Goal: Feedback & Contribution: Submit feedback/report problem

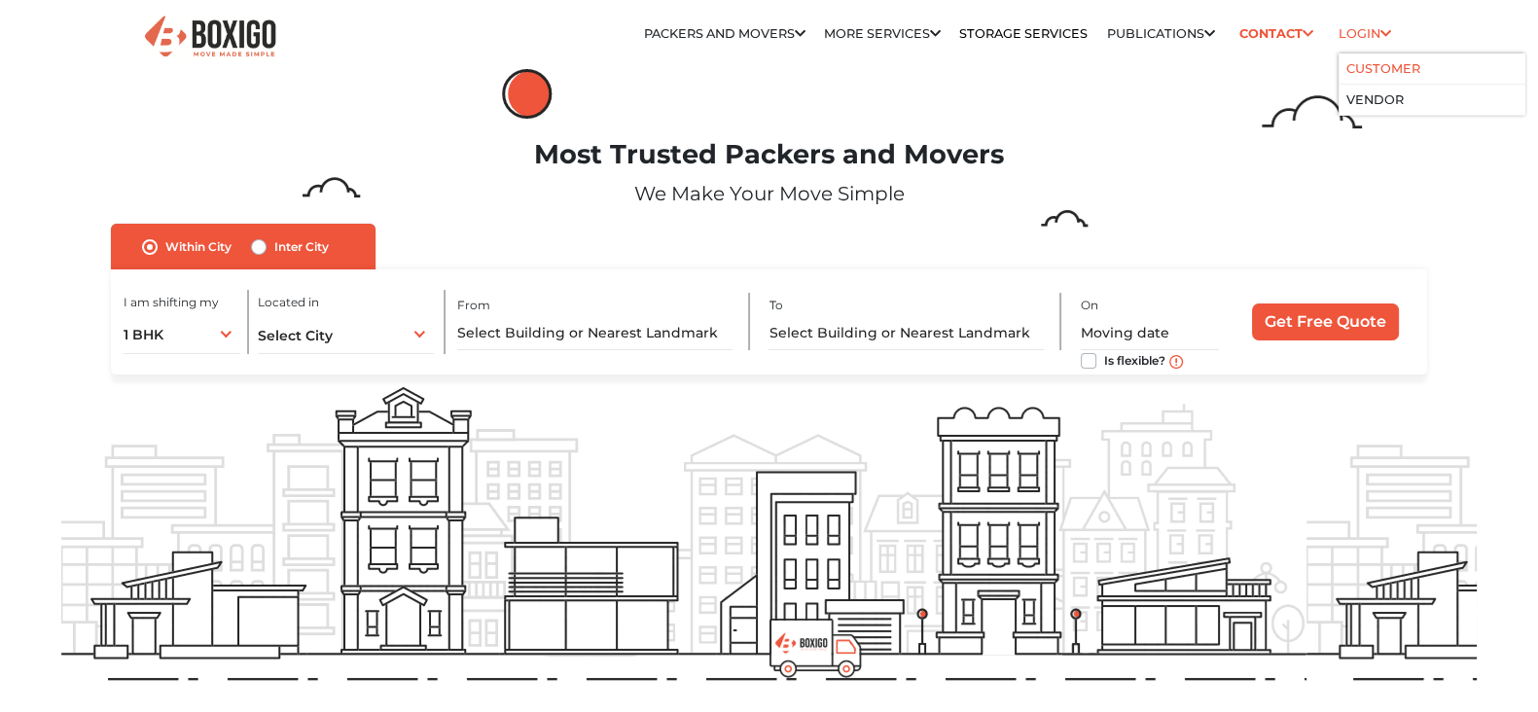
scroll to position [464, 0]
click at [1384, 68] on link "Customer" at bounding box center [1384, 68] width 74 height 15
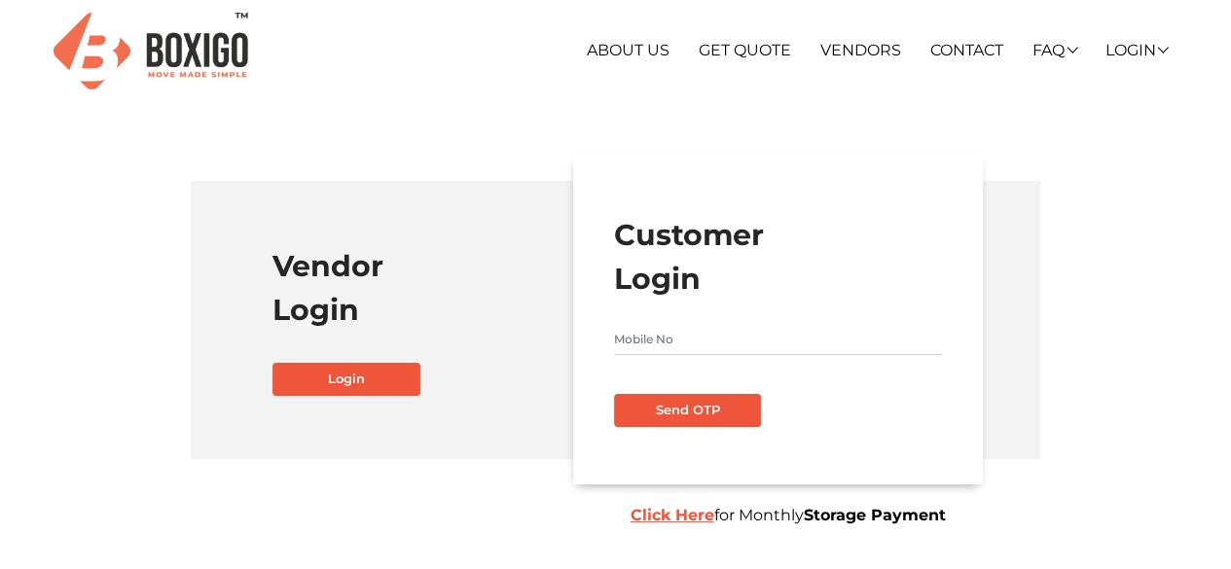
click at [701, 330] on input "text" at bounding box center [778, 339] width 328 height 31
type input "9742455177"
click at [614, 394] on button "Send OTP" at bounding box center [688, 410] width 148 height 33
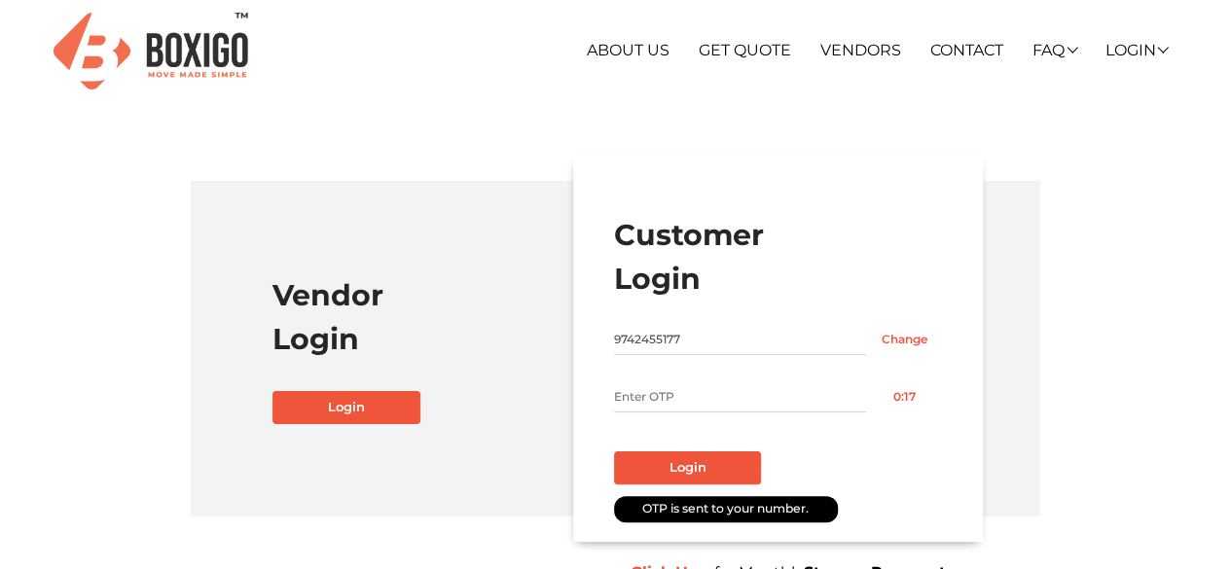
click at [718, 388] on input "text" at bounding box center [740, 396] width 253 height 31
type input "8323"
click at [697, 446] on div "Login" at bounding box center [778, 462] width 328 height 46
click at [705, 456] on button "Login" at bounding box center [688, 468] width 148 height 33
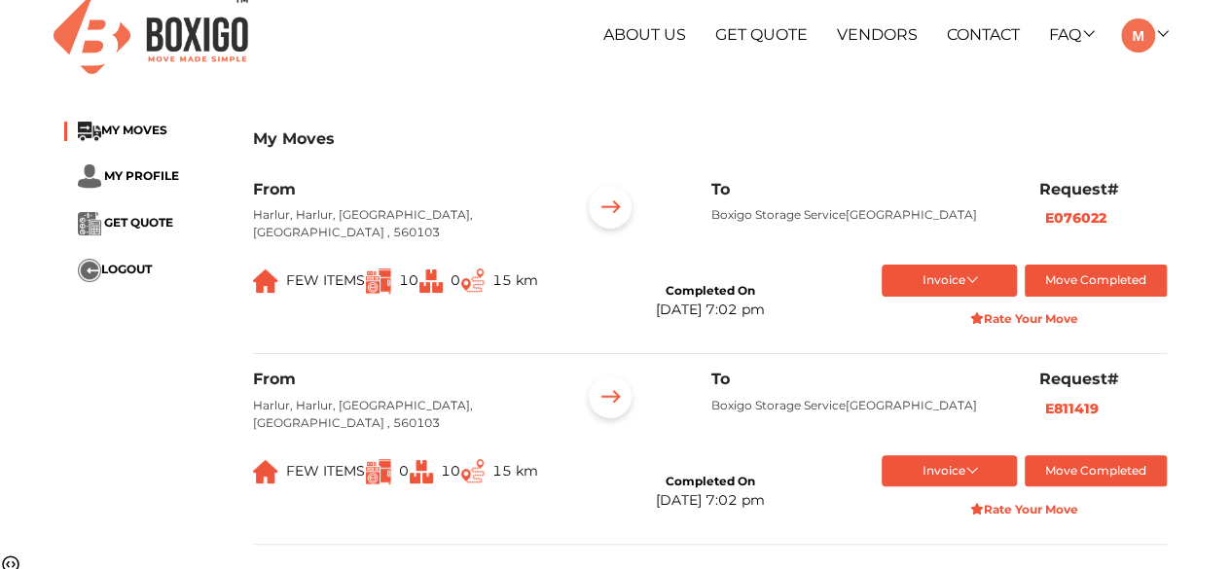
scroll to position [97, 0]
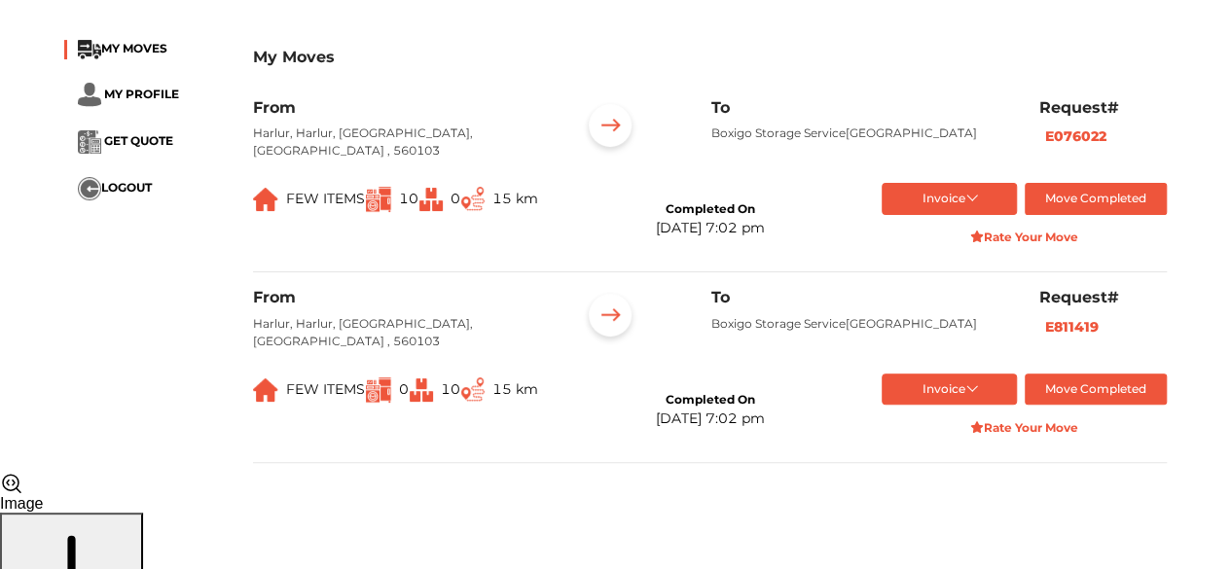
click at [770, 333] on p "Boxigo Storage Service, Rampura, Bengaluru, Karnataka, 562149" at bounding box center [860, 324] width 299 height 18
type textarea ","
click at [770, 333] on p "Boxigo Storage Service, Rampura, Bengaluru, Karnataka, 562149" at bounding box center [860, 324] width 299 height 18
click at [655, 419] on div "Jul 11th 2025 at 7:02 pm" at bounding box center [709, 419] width 109 height 20
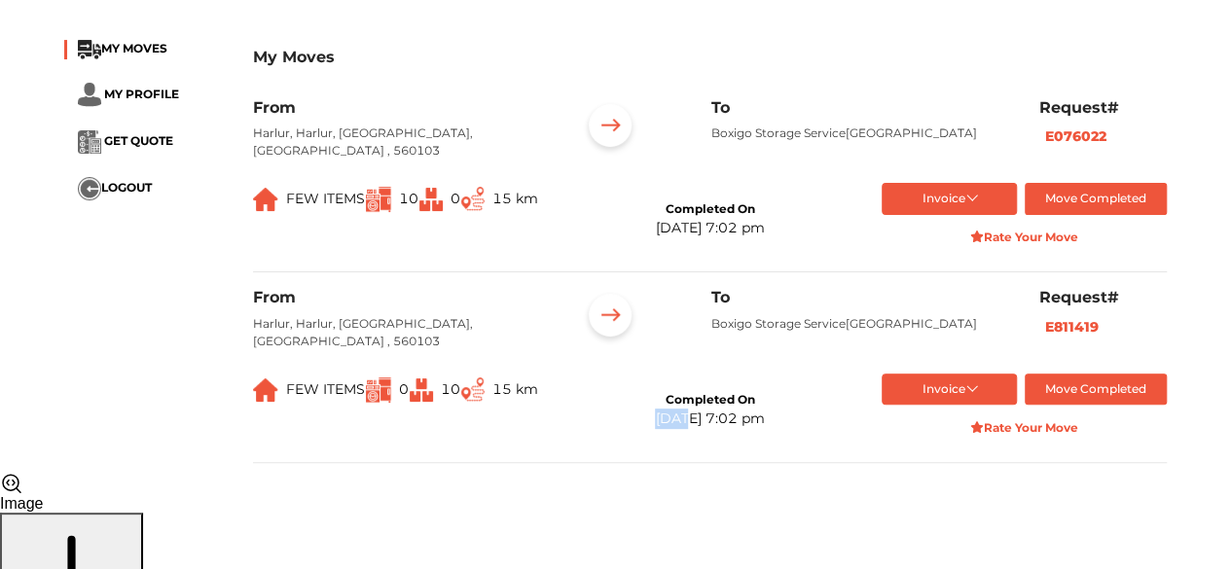
click at [655, 419] on div "Jul 11th 2025 at 7:02 pm" at bounding box center [709, 419] width 109 height 20
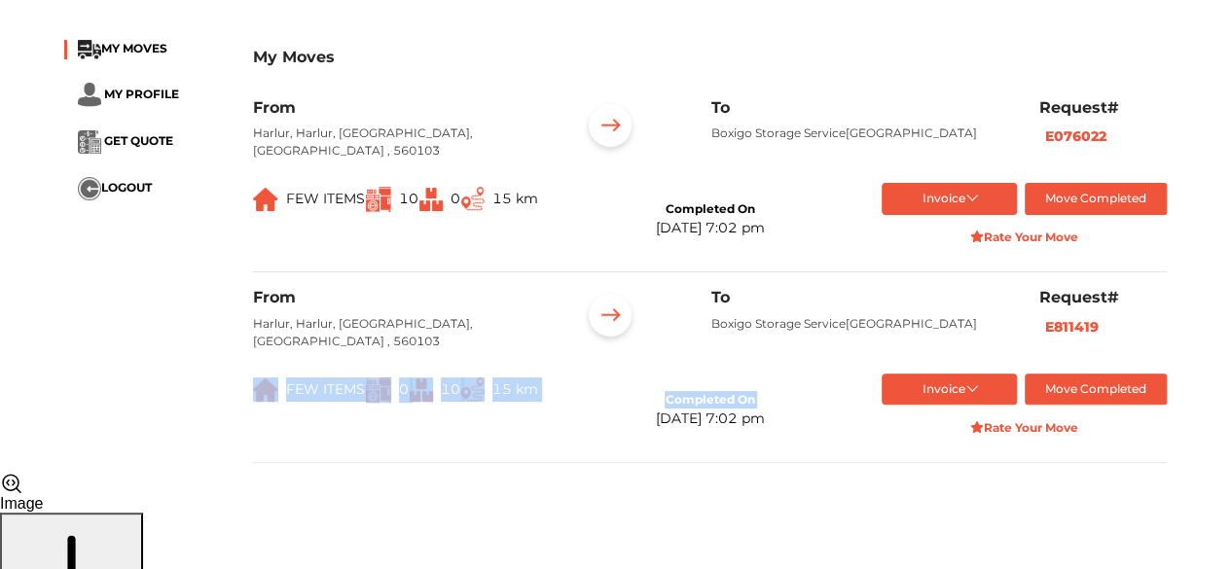
click at [655, 419] on div "Jul 11th 2025 at 7:02 pm" at bounding box center [709, 419] width 109 height 20
click at [593, 427] on div "Completed On Jul 11th 2025 at 7:02 pm" at bounding box center [709, 411] width 285 height 74
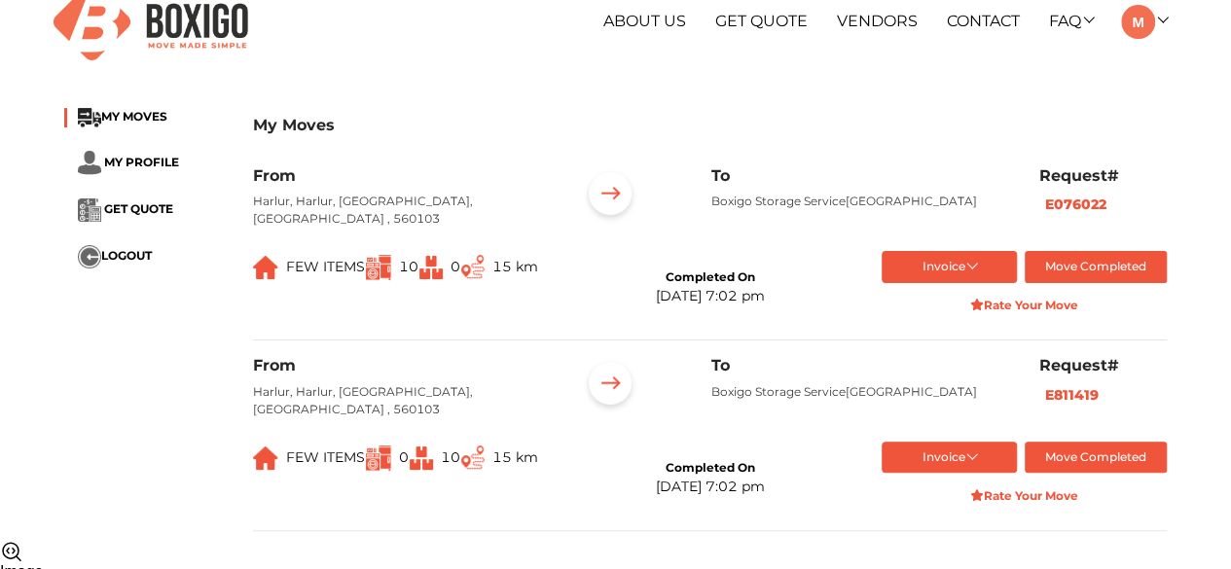
scroll to position [0, 0]
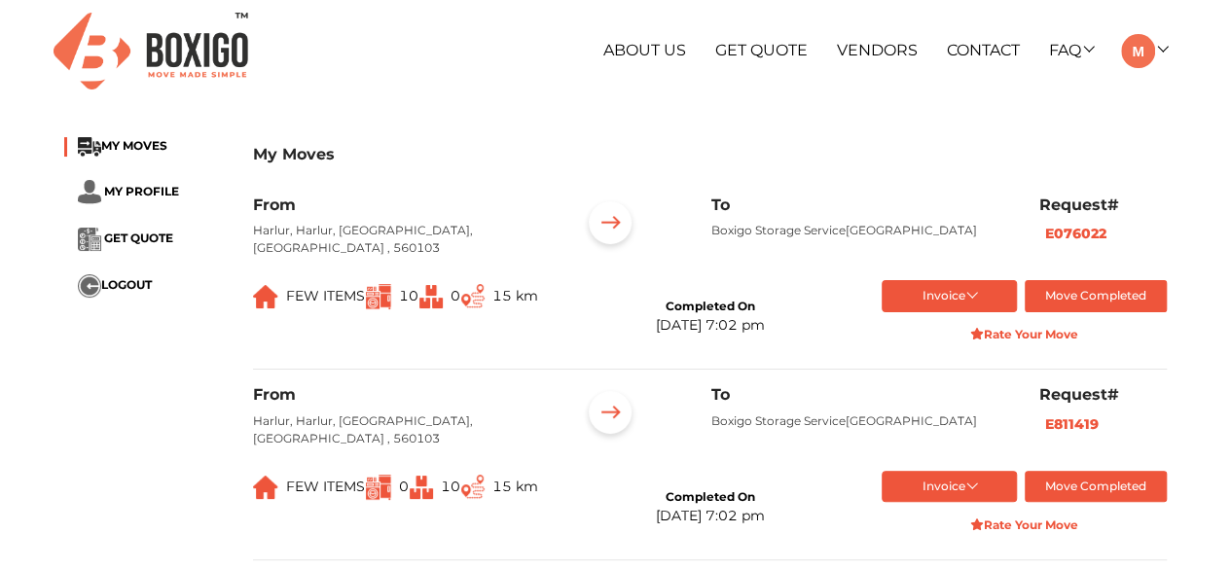
click at [310, 227] on p "Harlur, Harlur, Bengaluru, Karnataka , 560103" at bounding box center [402, 239] width 299 height 35
drag, startPoint x: 296, startPoint y: 299, endPoint x: 547, endPoint y: 316, distance: 251.7
click at [547, 316] on div "FEW ITEMS 10 0 15 km" at bounding box center [395, 317] width 314 height 74
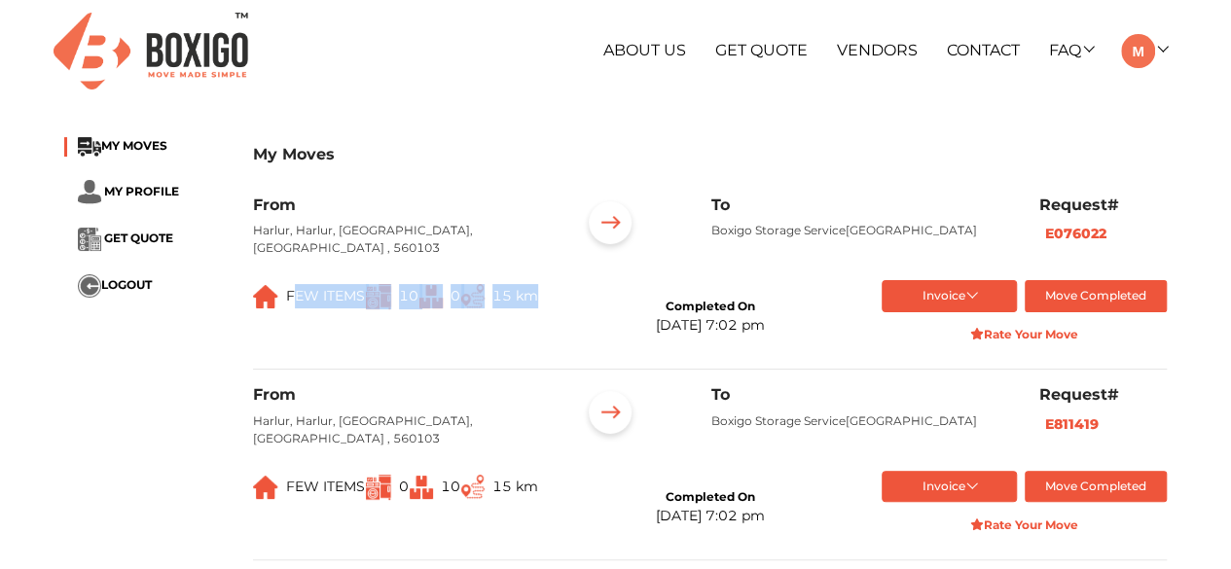
drag, startPoint x: 641, startPoint y: 310, endPoint x: 775, endPoint y: 349, distance: 138.9
click at [775, 349] on div "Completed On Jul 11th 2025 at 7:02 pm" at bounding box center [709, 317] width 285 height 74
click at [778, 345] on div "Completed On Jul 11th 2025 at 7:02 pm" at bounding box center [709, 317] width 285 height 74
click at [726, 421] on p "Boxigo Storage Service, Rampura, Bengaluru, Karnataka, 562149" at bounding box center [860, 422] width 299 height 18
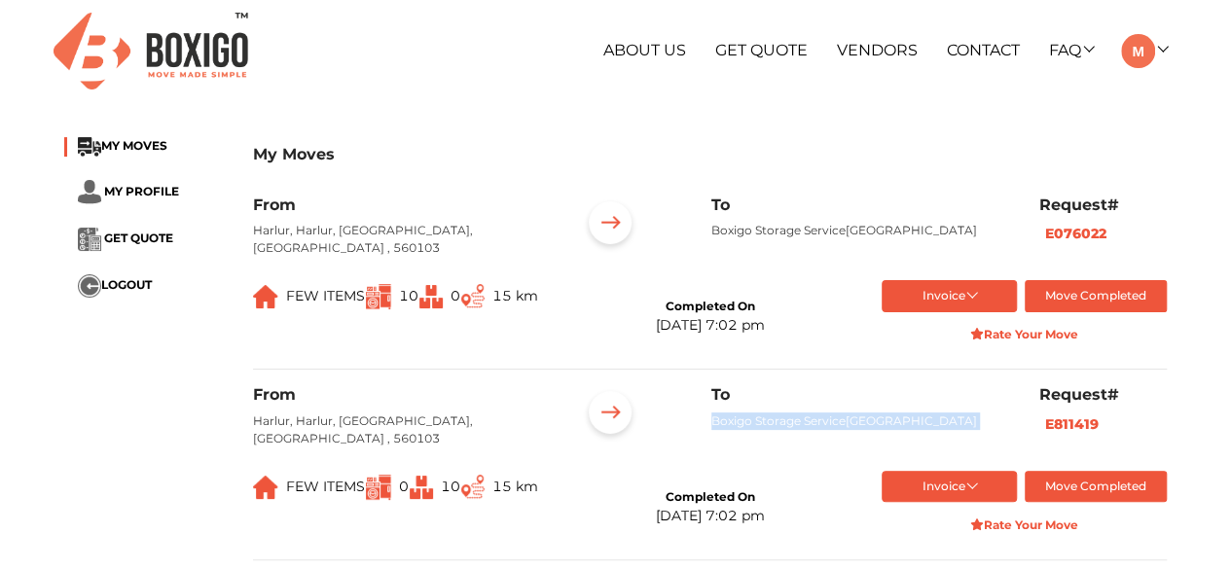
click at [726, 421] on p "Boxigo Storage Service, Rampura, Bengaluru, Karnataka, 562149" at bounding box center [860, 422] width 299 height 18
copy p "Boxigo Storage Service, Rampura, Bengaluru, Karnataka, 562149"
click at [1141, 46] on img at bounding box center [1138, 51] width 34 height 34
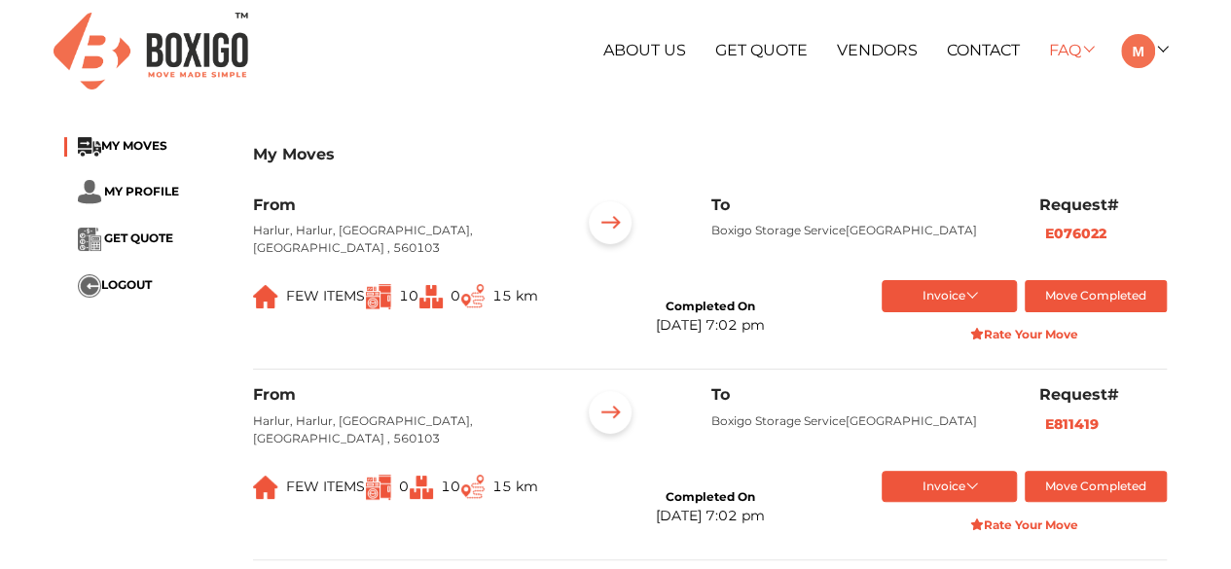
click at [1055, 47] on link "FAQ" at bounding box center [1070, 50] width 44 height 18
click at [976, 59] on ul "About Us Get Quote Vendors Contact FAQ Customer FAQ Vendor FAQ My Moves My Prof…" at bounding box center [805, 51] width 726 height 34
click at [975, 49] on link "Contact" at bounding box center [983, 50] width 73 height 18
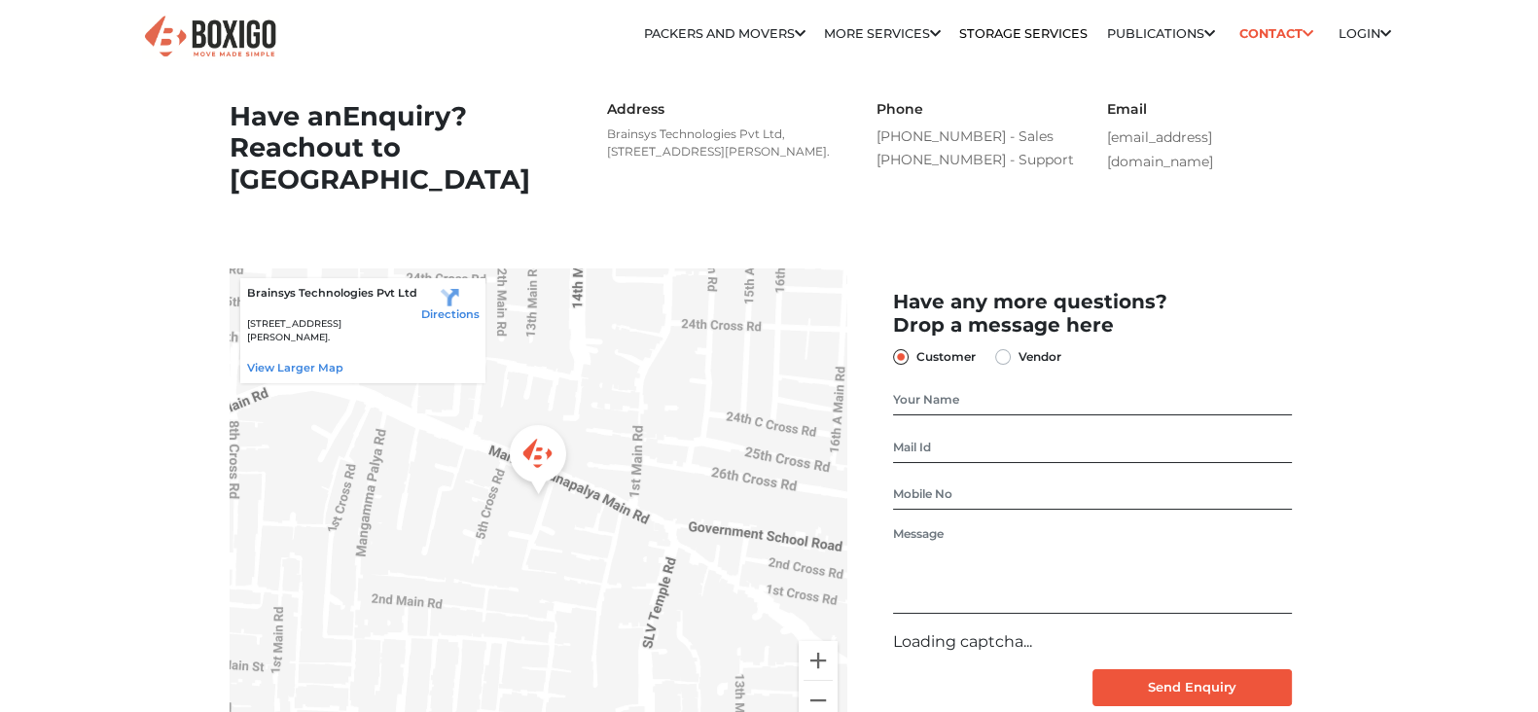
scroll to position [769, 0]
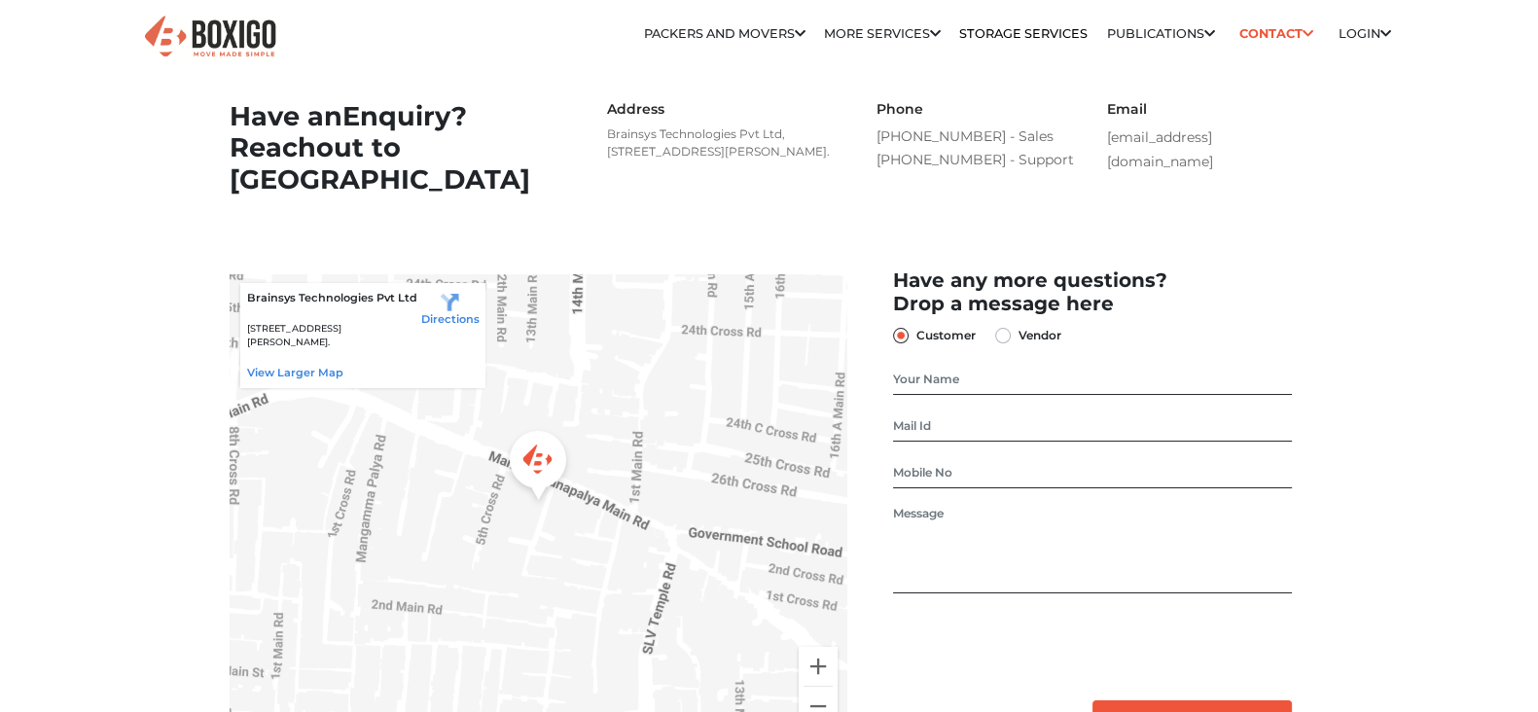
drag, startPoint x: 759, startPoint y: 75, endPoint x: 785, endPoint y: 219, distance: 146.4
type textarea "Brainsys Technologies Pvt Ltd, No. 26/10, 6th Cross, Ramanna Compound, Mangamma…"
click at [785, 219] on section "Have an Enquiry? Reach out to us Address Brainsys Technologies Pvt Ltd, No. 26/…" at bounding box center [770, 153] width 1080 height 168
click at [784, 204] on div "Address Brainsys Technologies Pvt Ltd, No. 26/10, 6th Cross, Ramanna Compound, …" at bounding box center [723, 152] width 277 height 103
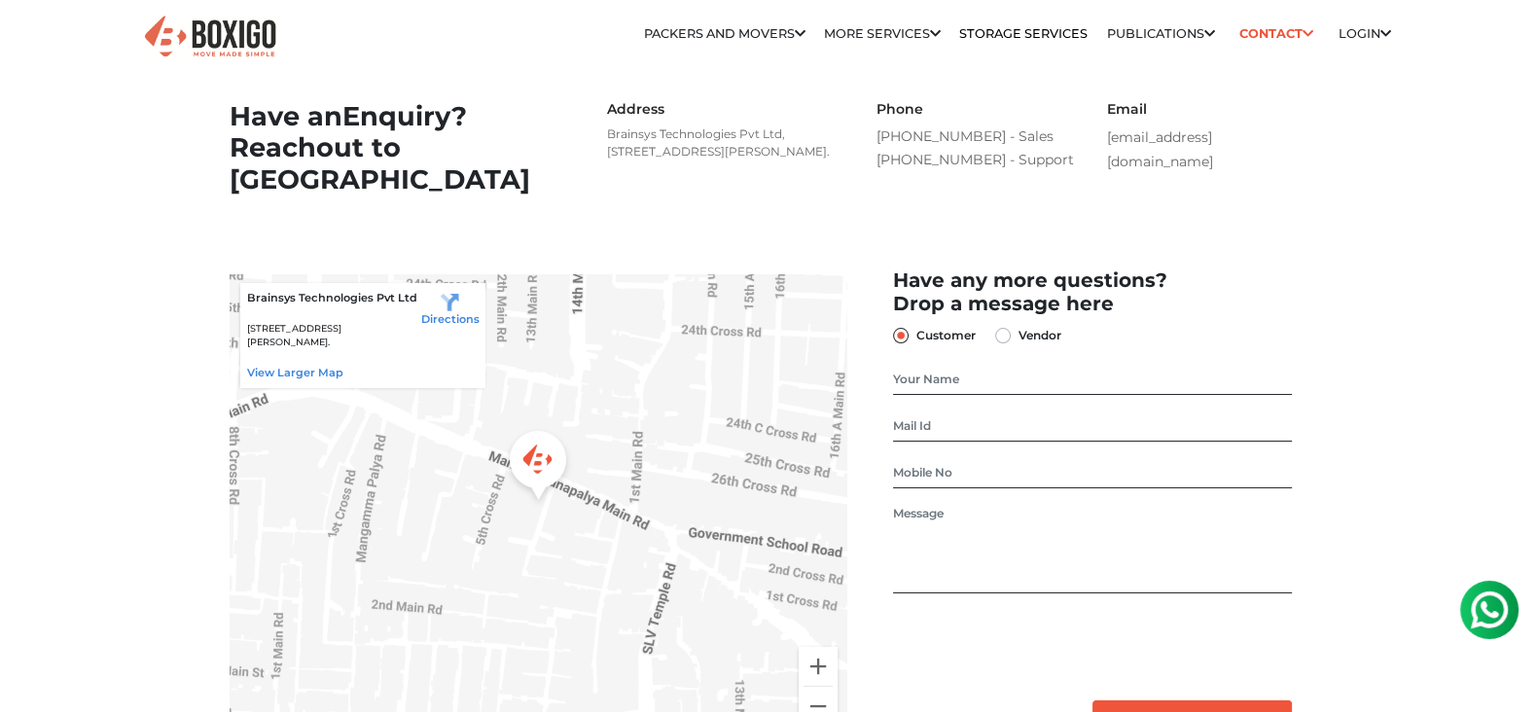
click at [291, 103] on h1 "Have an Enquiry? Reach out to us" at bounding box center [400, 148] width 341 height 95
click at [290, 103] on h1 "Have an Enquiry? Reach out to us" at bounding box center [400, 148] width 341 height 95
drag, startPoint x: 290, startPoint y: 103, endPoint x: 734, endPoint y: 204, distance: 455.1
click at [734, 204] on div "Have an Enquiry? Reach out to us Address Brainsys Technologies Pvt Ltd, No. 26/…" at bounding box center [769, 152] width 1109 height 103
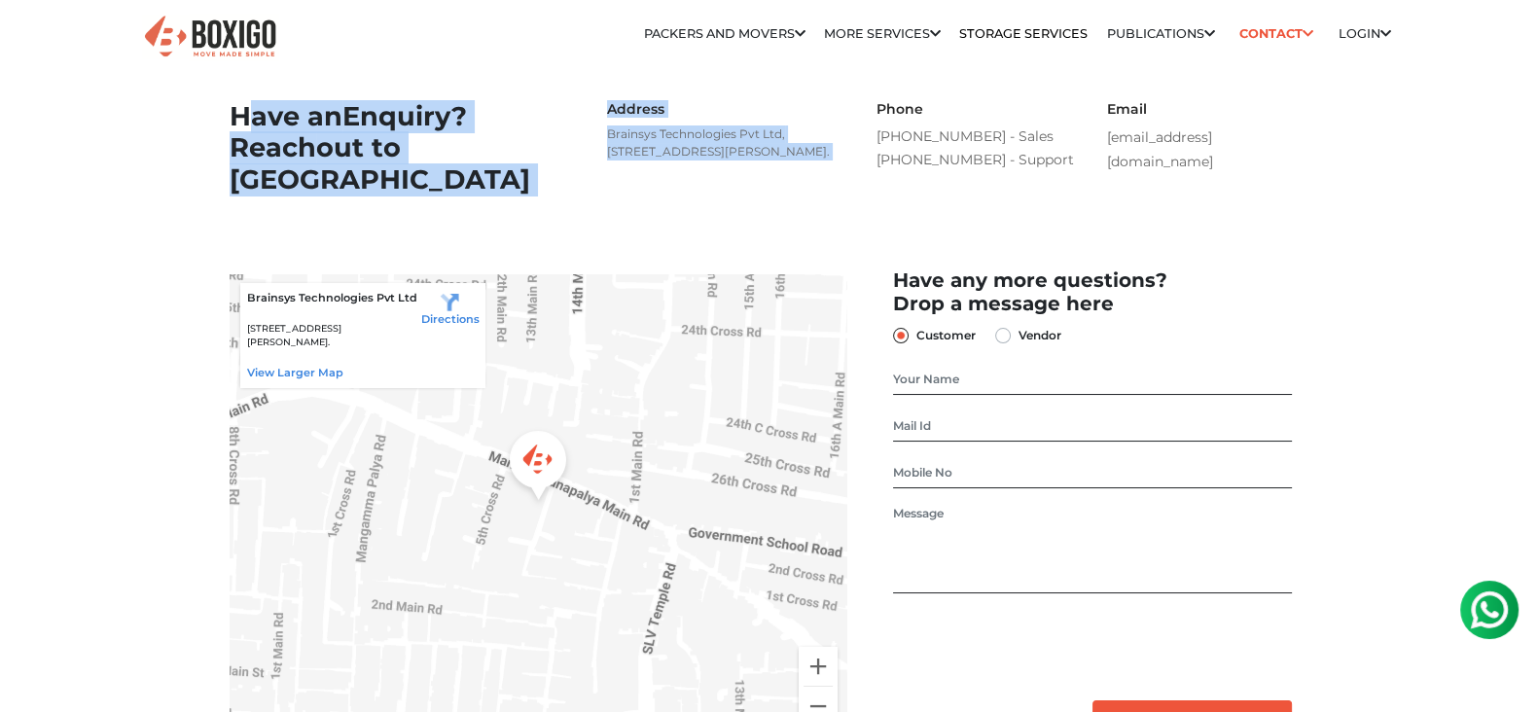
click at [740, 161] on p "Brainsys Technologies Pvt Ltd, No. 26/10, 6th Cross, Ramanna Compound, Mangamma…" at bounding box center [723, 143] width 233 height 35
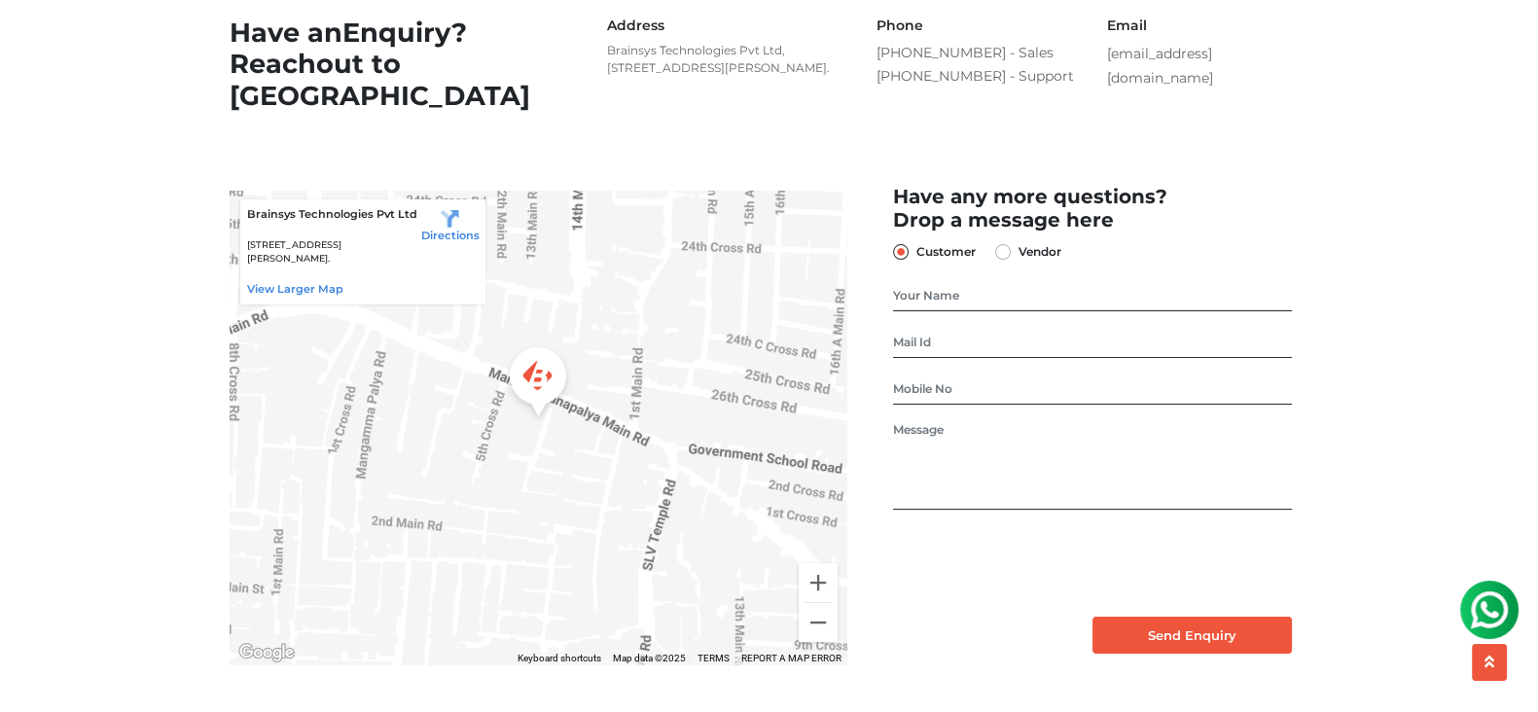
scroll to position [121, 0]
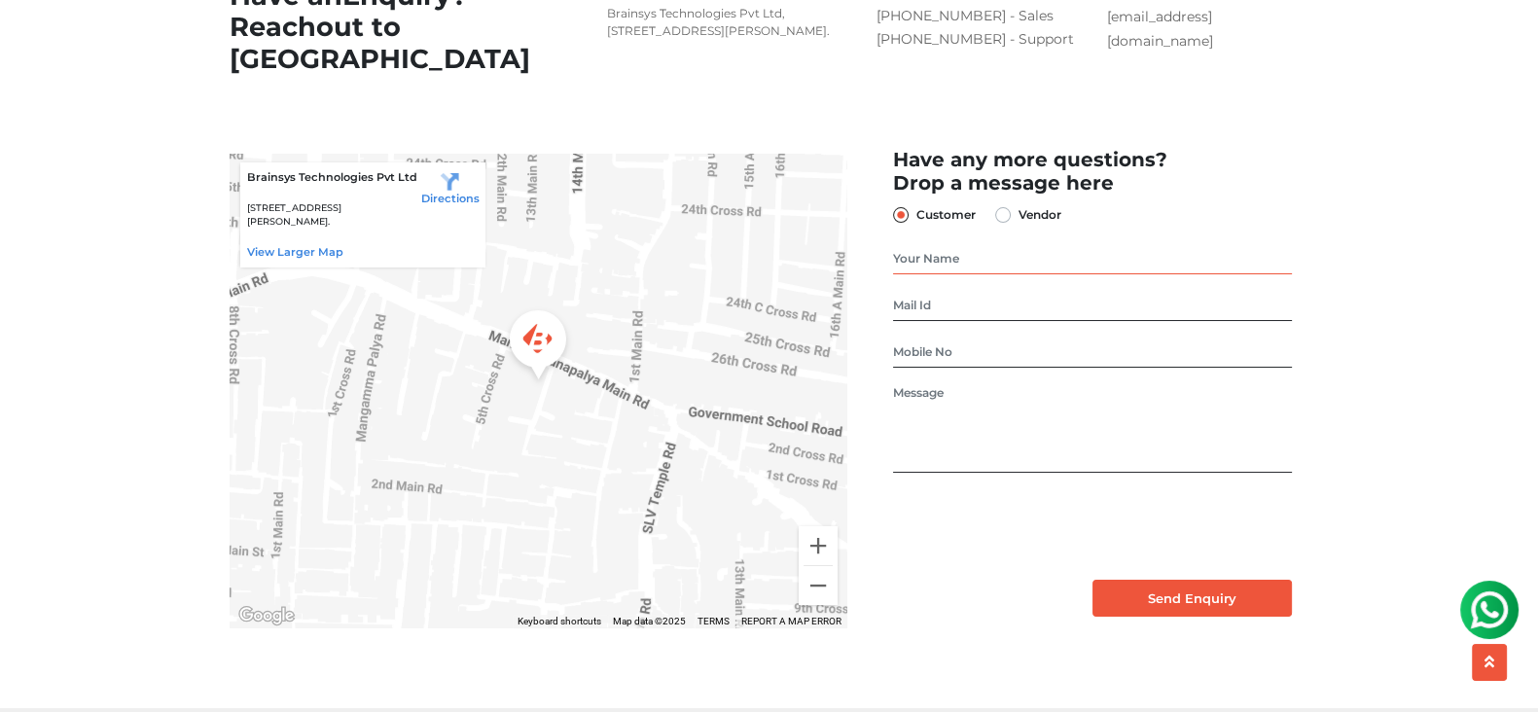
click at [939, 274] on input "text" at bounding box center [1092, 258] width 398 height 31
click at [1285, 227] on div "Customer Vendor" at bounding box center [1092, 214] width 398 height 24
click at [985, 274] on input "text" at bounding box center [1092, 258] width 398 height 31
type input "Mohit Grover"
type input "micky@outlook.com"
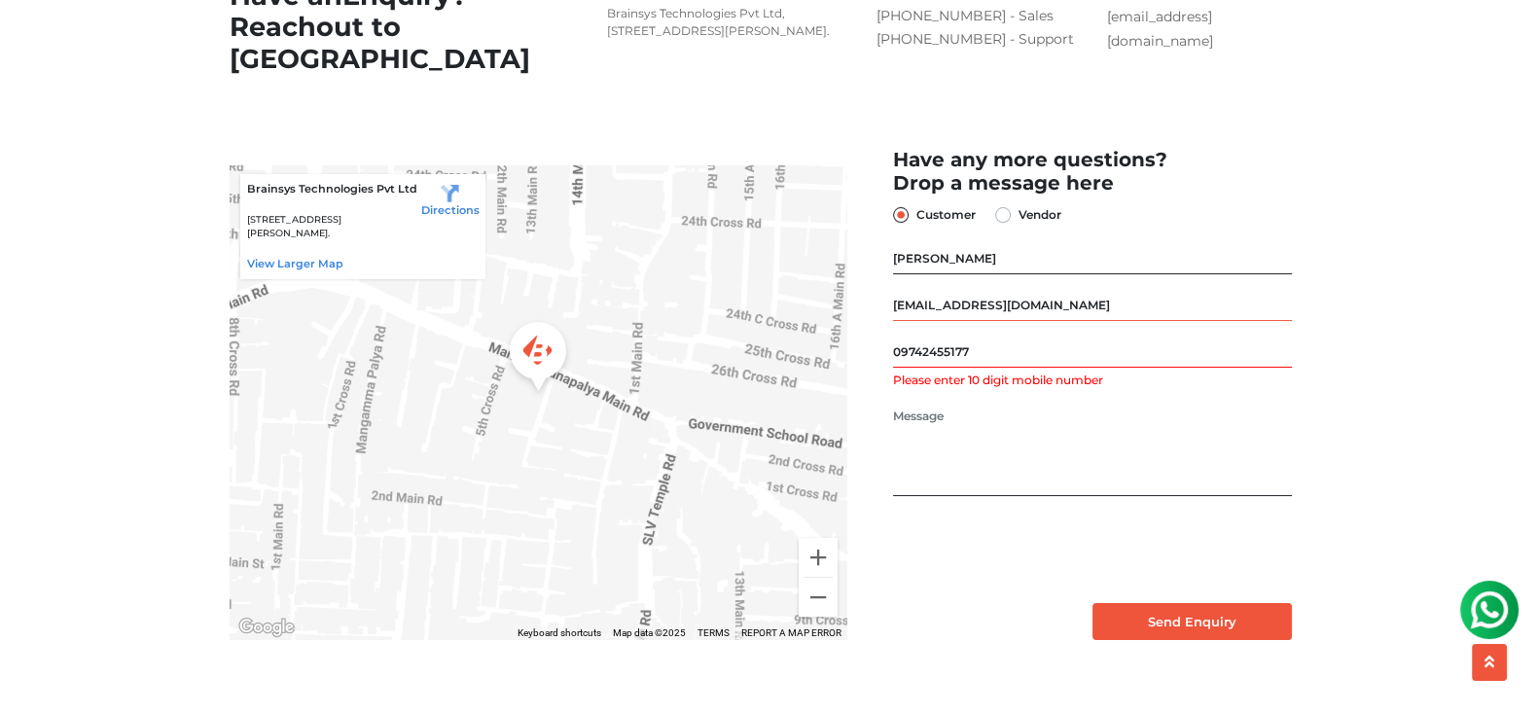
click at [915, 321] on input "micky@outlook.com" at bounding box center [1092, 305] width 398 height 31
type input "9742455177"
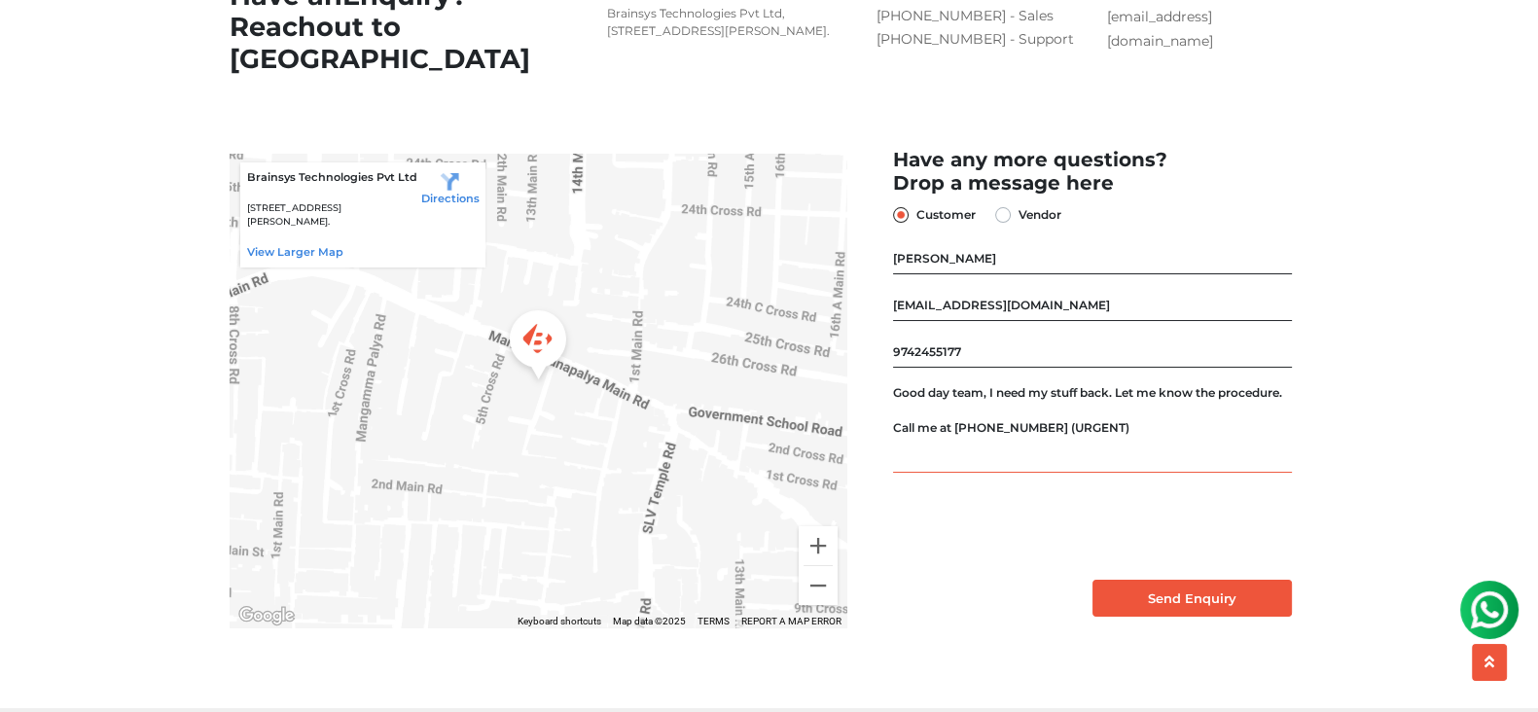
type textarea "Good day team, I need my stuff back. Let me know the procedure. Call me at 97-4…"
click at [944, 321] on input "micky@outlook.com" at bounding box center [1092, 305] width 398 height 31
type input "mickygrover89@gmail.com"
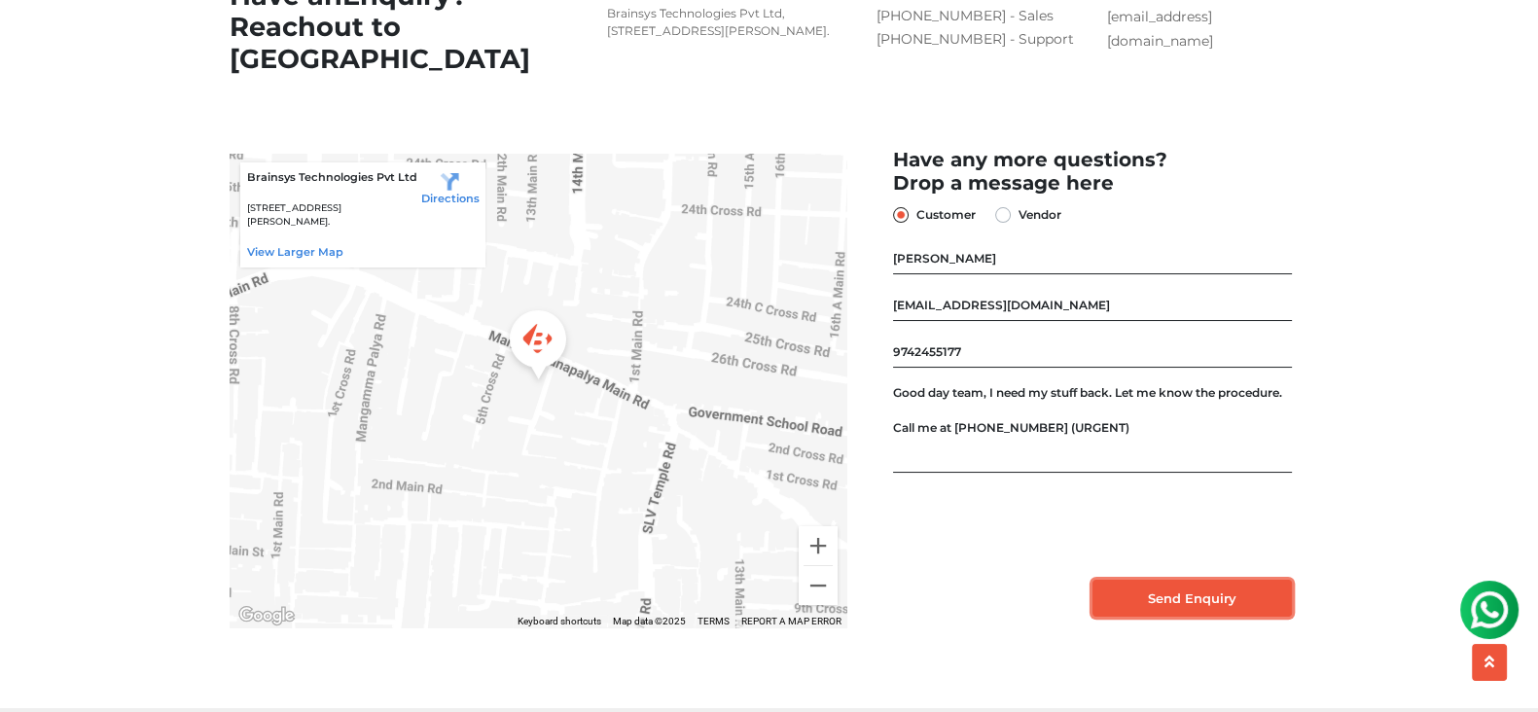
click at [1182, 617] on input "Send Enquiry" at bounding box center [1192, 598] width 199 height 37
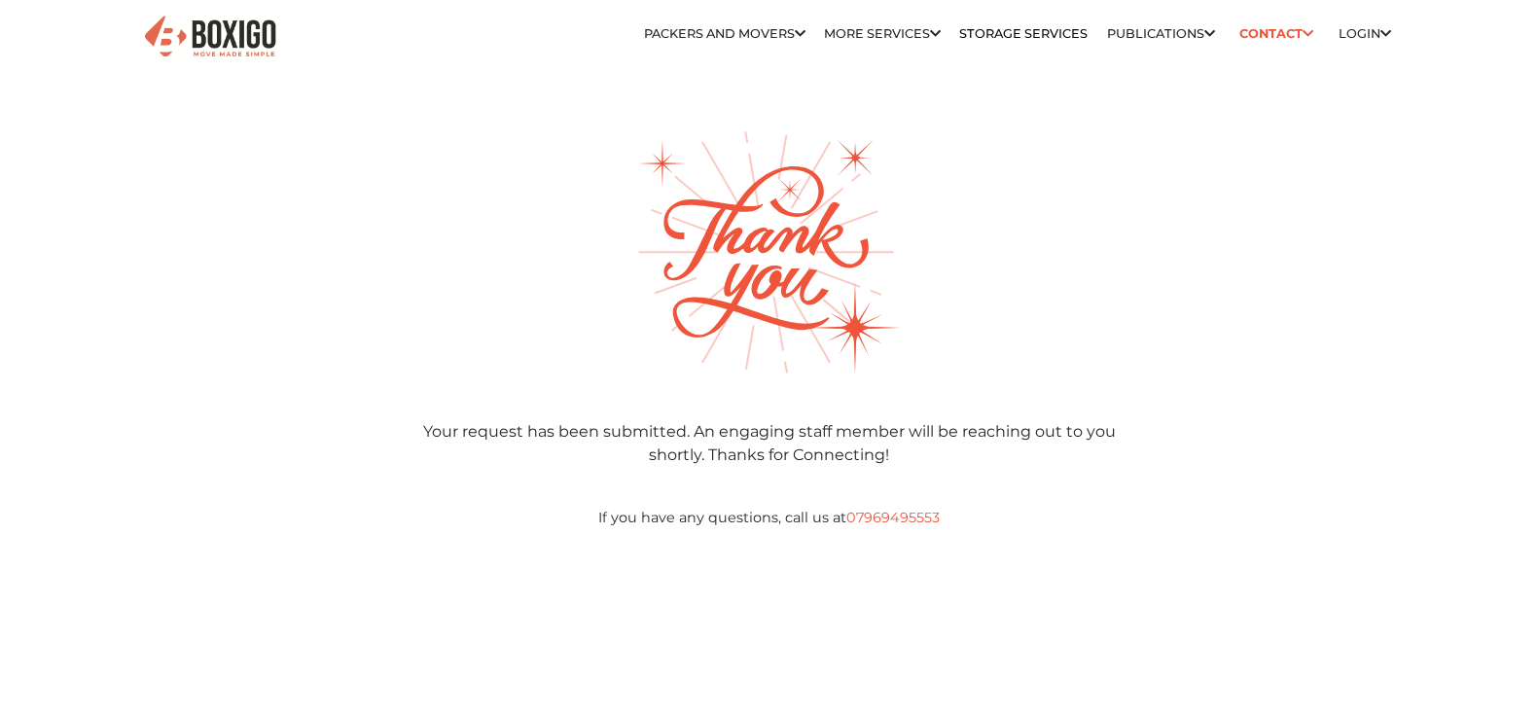
scroll to position [769, 0]
click at [599, 415] on div "Your request has been submitted. An engaging staff member will be reaching out …" at bounding box center [769, 338] width 1107 height 414
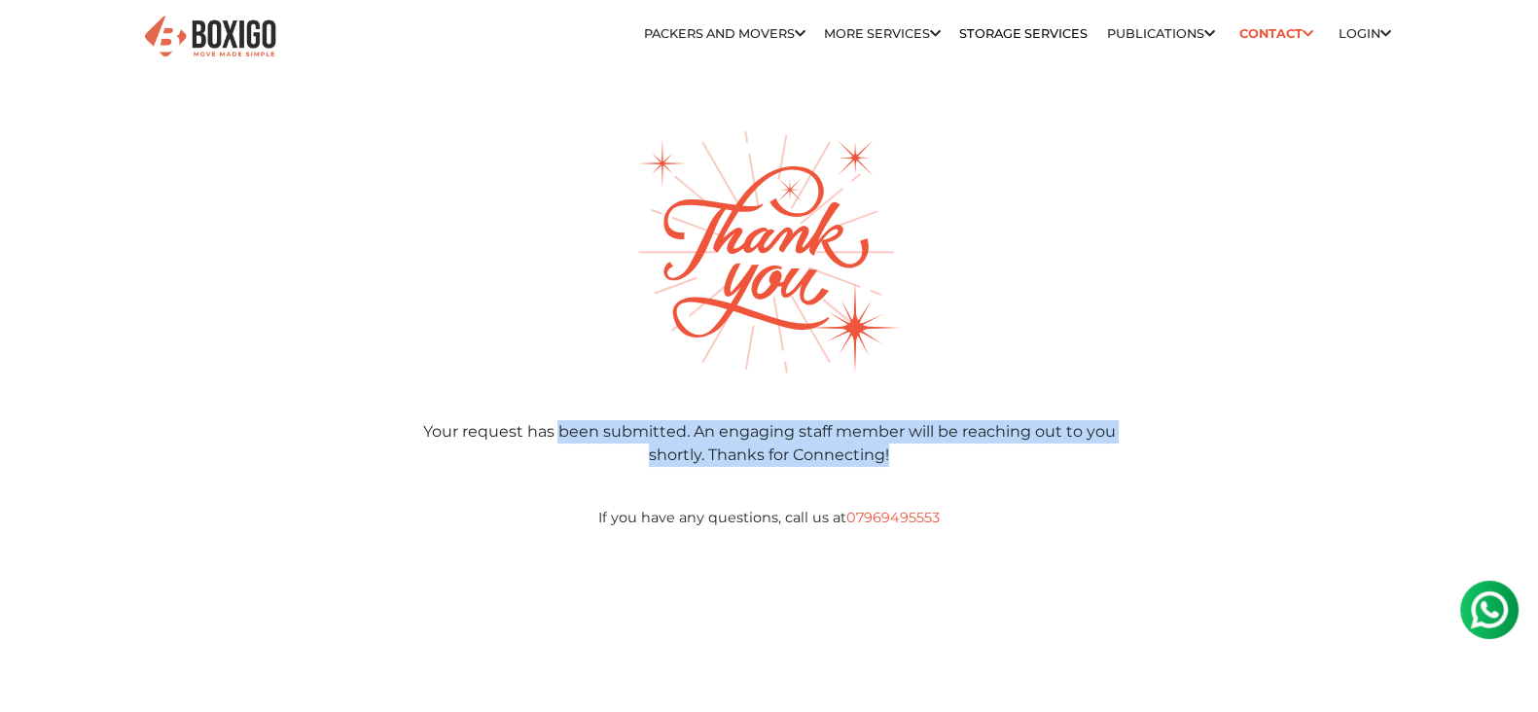
scroll to position [0, 0]
drag, startPoint x: 599, startPoint y: 415, endPoint x: 718, endPoint y: 501, distance: 147.0
type textarea "Your request has been submitted. An engaging staff member will be reaching out …"
click at [718, 501] on div "Your request has been submitted. An engaging staff member will be reaching out …" at bounding box center [769, 338] width 1107 height 414
click at [725, 499] on p "If you have any questions, call us at 07969495553" at bounding box center [769, 506] width 711 height 47
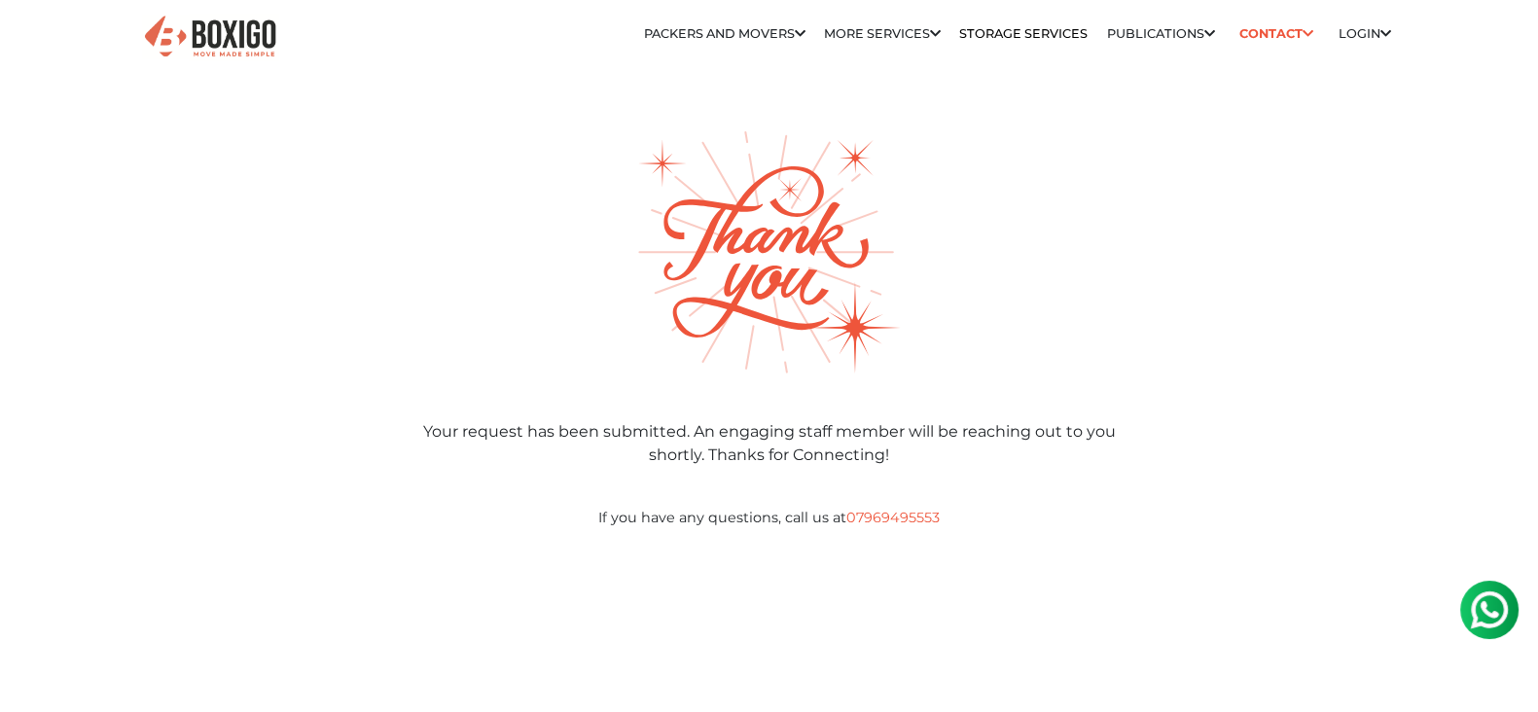
click at [662, 519] on small "If you have any questions, call us at 07969495553" at bounding box center [769, 518] width 342 height 18
copy body "If you have any questions, call us at 07969495553 Leaving us so soon? Get answe…"
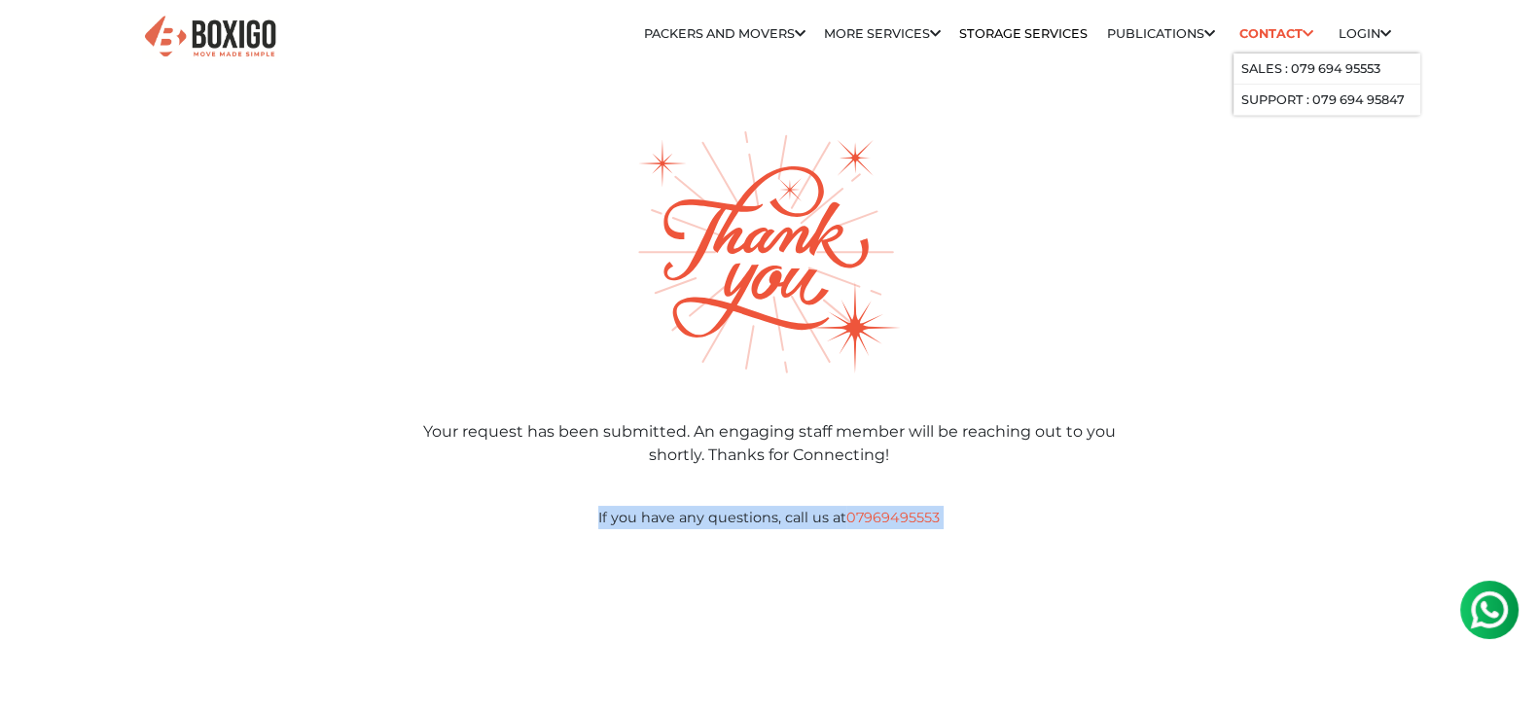
click at [1260, 47] on link "Contact" at bounding box center [1277, 33] width 87 height 30
click at [1282, 101] on link "Support : 079 694 95847" at bounding box center [1323, 99] width 163 height 15
click at [1283, 21] on link "Contact" at bounding box center [1277, 33] width 87 height 30
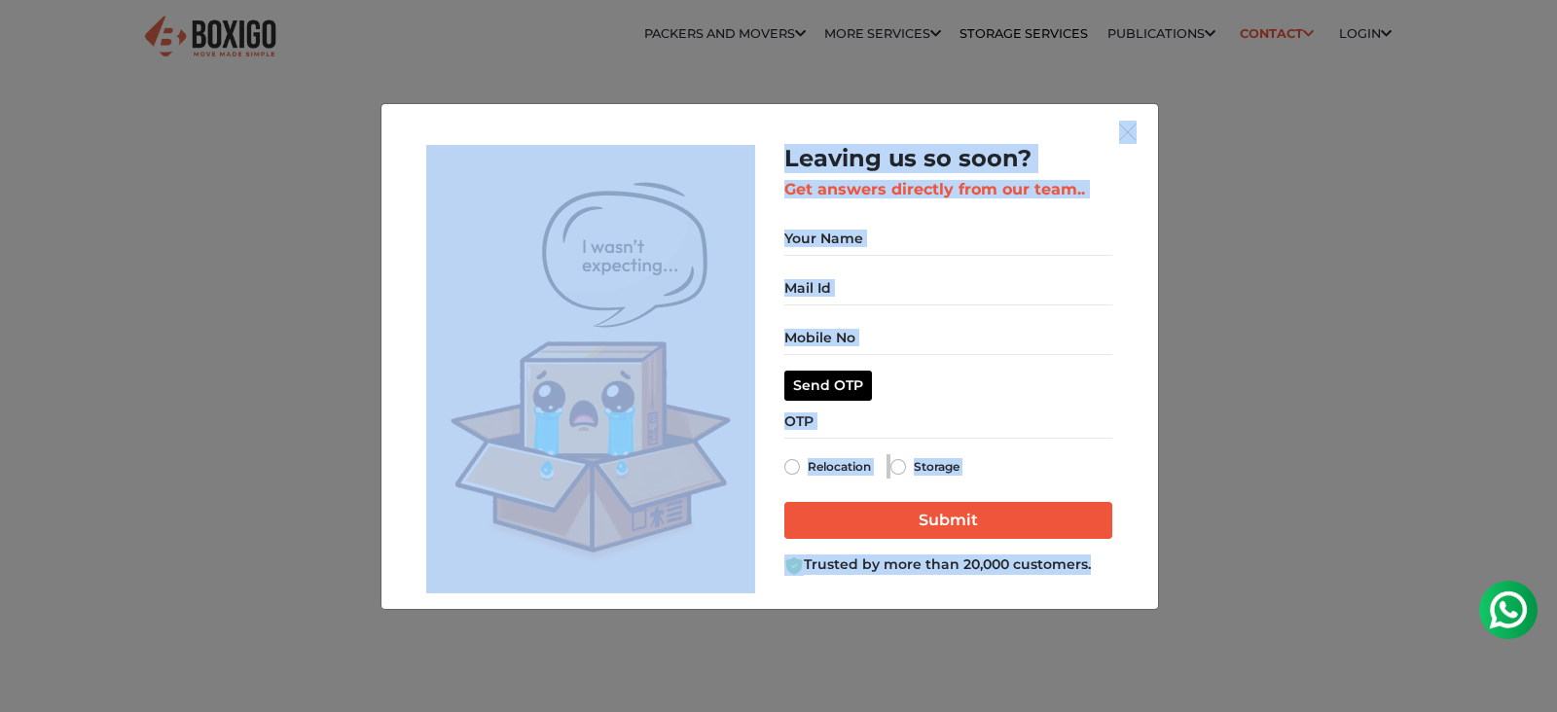
click at [1406, 173] on div "Leaving us so soon? Get answers directly from our team.. Relocation Storage" at bounding box center [778, 356] width 1557 height 712
